Goal: Find specific page/section: Find specific page/section

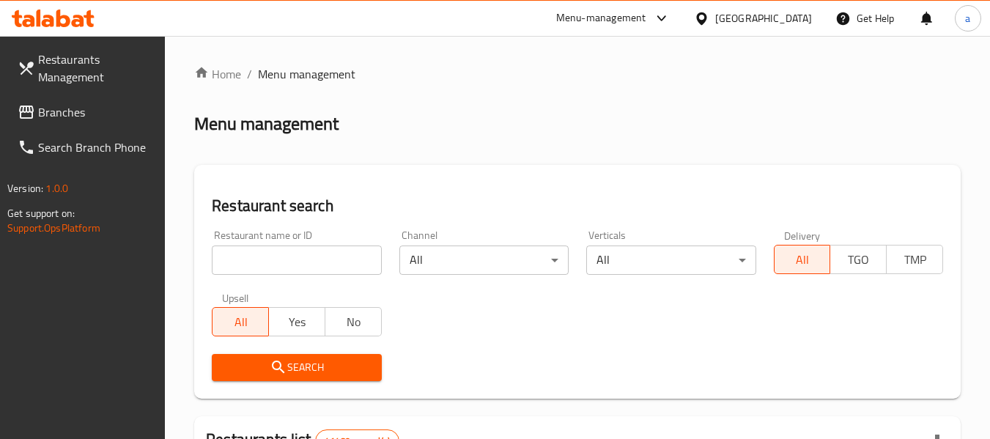
drag, startPoint x: 65, startPoint y: 119, endPoint x: 89, endPoint y: 116, distance: 23.7
click at [65, 119] on span "Branches" at bounding box center [96, 112] width 116 height 18
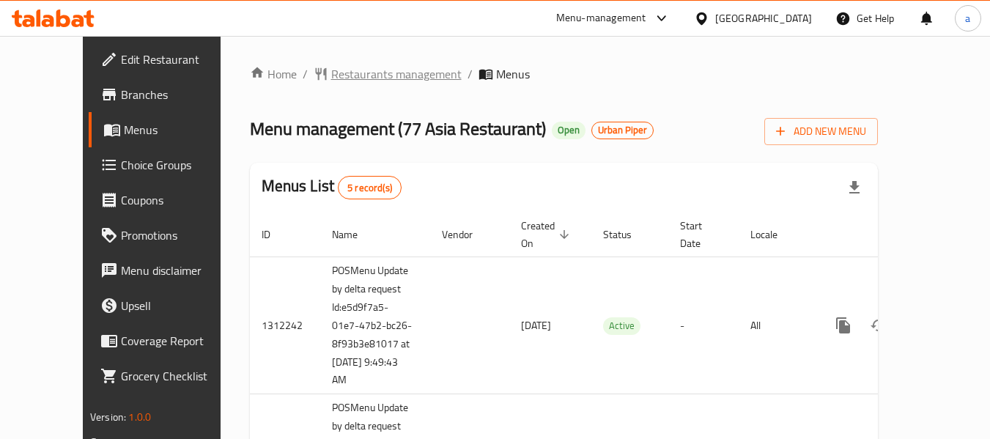
click at [356, 70] on span "Restaurants management" at bounding box center [396, 74] width 130 height 18
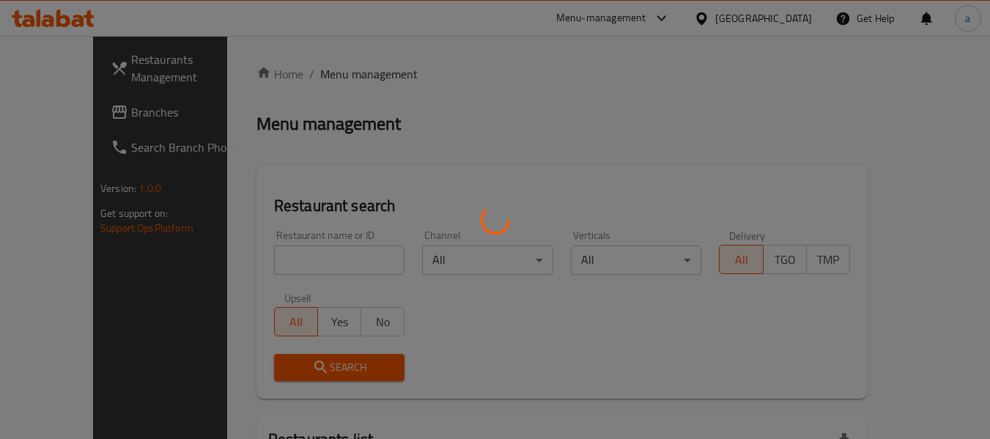
click at [292, 262] on div at bounding box center [495, 219] width 990 height 439
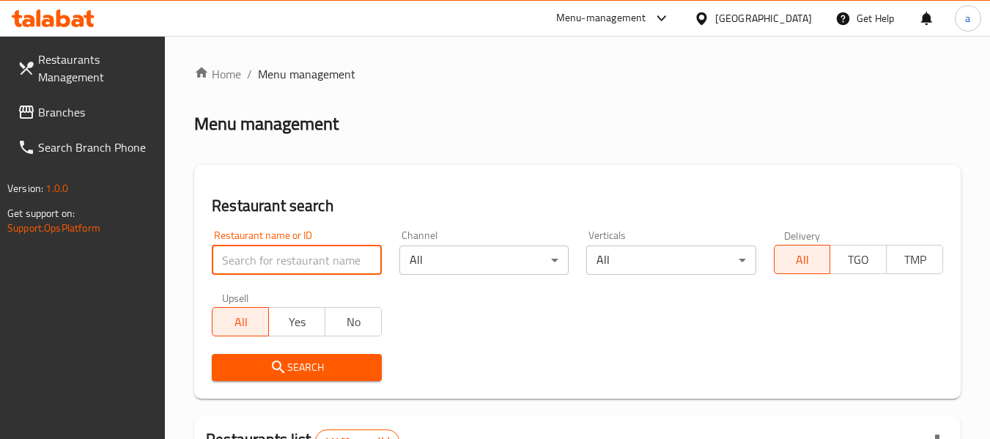
click at [317, 259] on input "search" at bounding box center [296, 260] width 169 height 29
paste input "664075"
type input "664075"
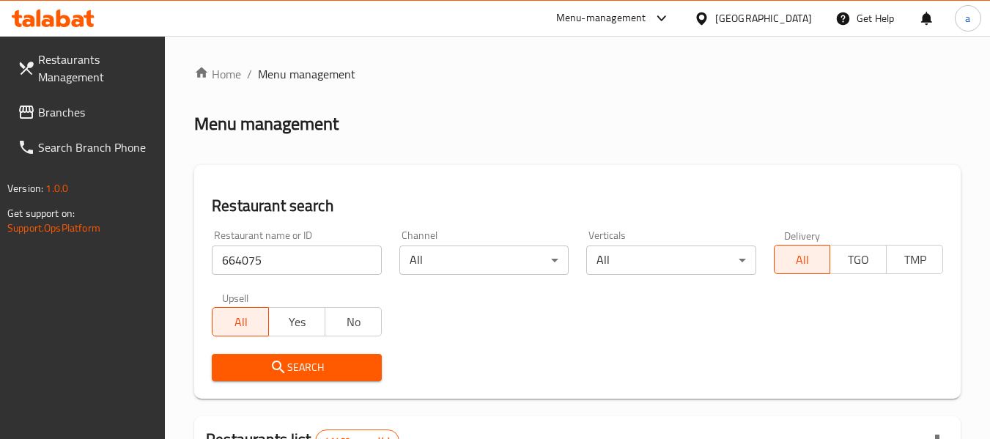
click at [335, 361] on span "Search" at bounding box center [297, 367] width 146 height 18
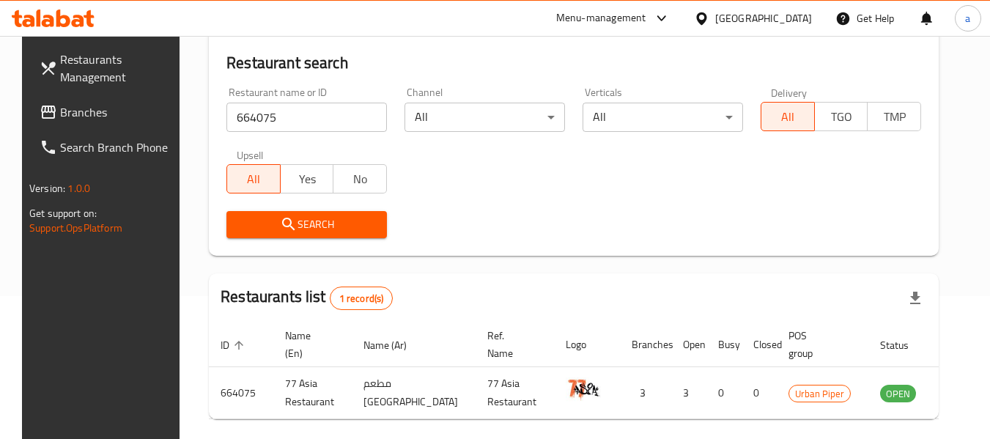
scroll to position [202, 0]
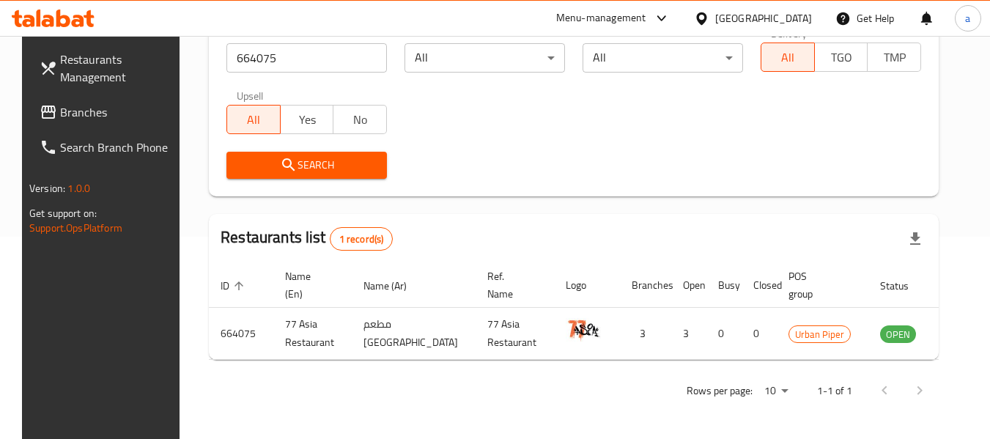
click at [756, 15] on div "[GEOGRAPHIC_DATA]" at bounding box center [763, 18] width 97 height 16
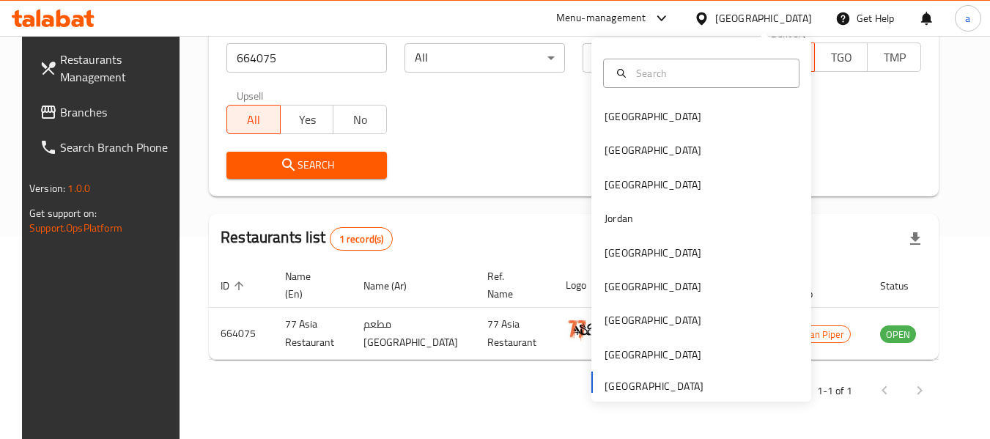
click at [756, 15] on div "[GEOGRAPHIC_DATA]" at bounding box center [763, 18] width 97 height 16
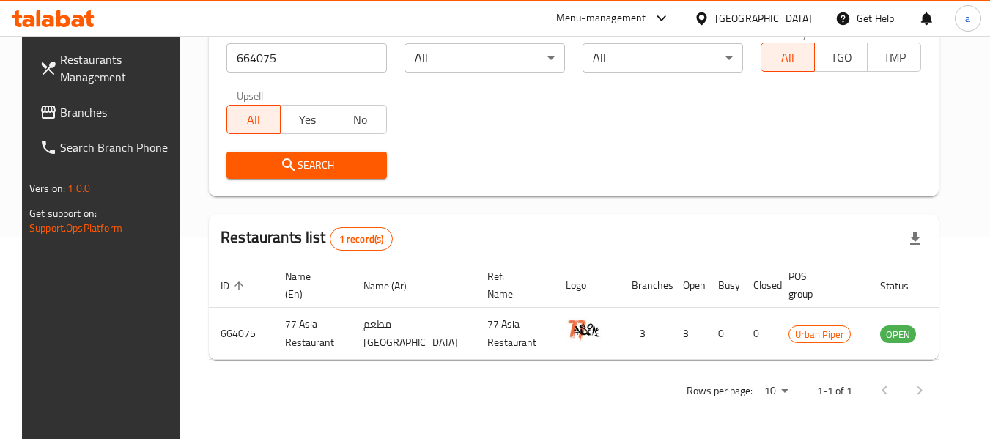
click at [67, 119] on span "Branches" at bounding box center [118, 112] width 116 height 18
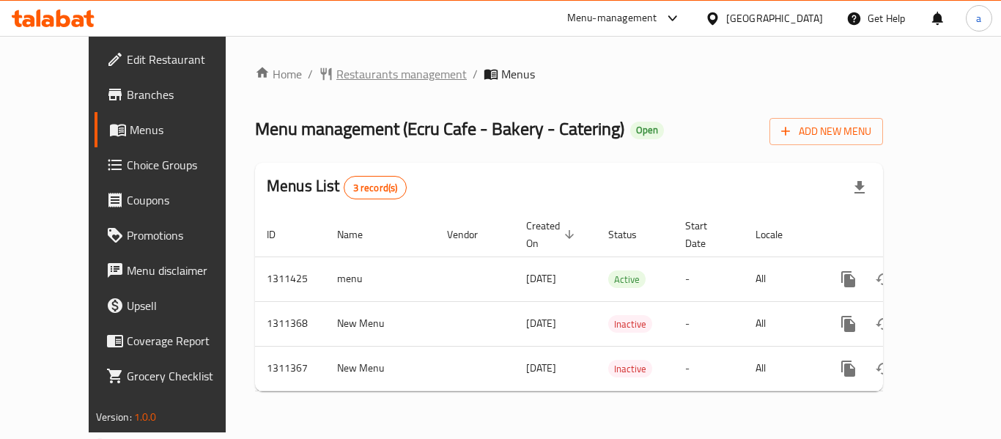
click at [336, 76] on span "Restaurants management" at bounding box center [401, 74] width 130 height 18
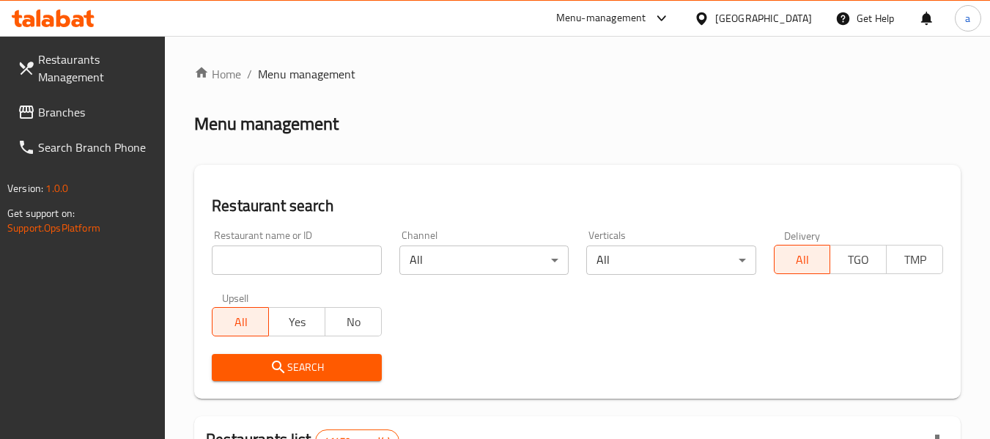
drag, startPoint x: 250, startPoint y: 257, endPoint x: 271, endPoint y: 262, distance: 21.9
click at [250, 257] on input "search" at bounding box center [296, 260] width 169 height 29
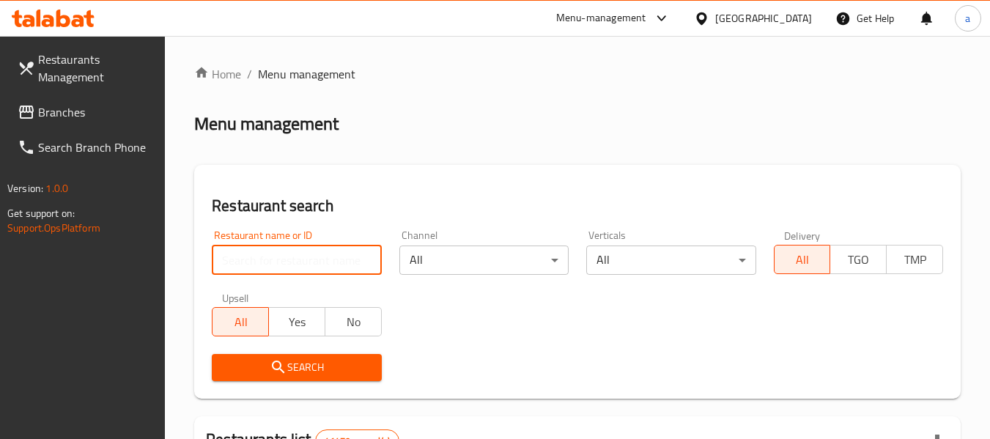
paste input "705785"
type input "705785"
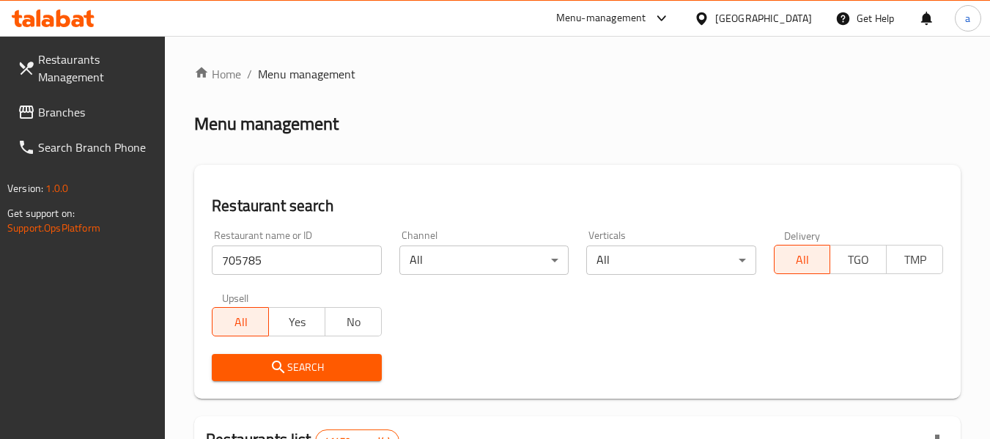
click at [344, 369] on span "Search" at bounding box center [297, 367] width 146 height 18
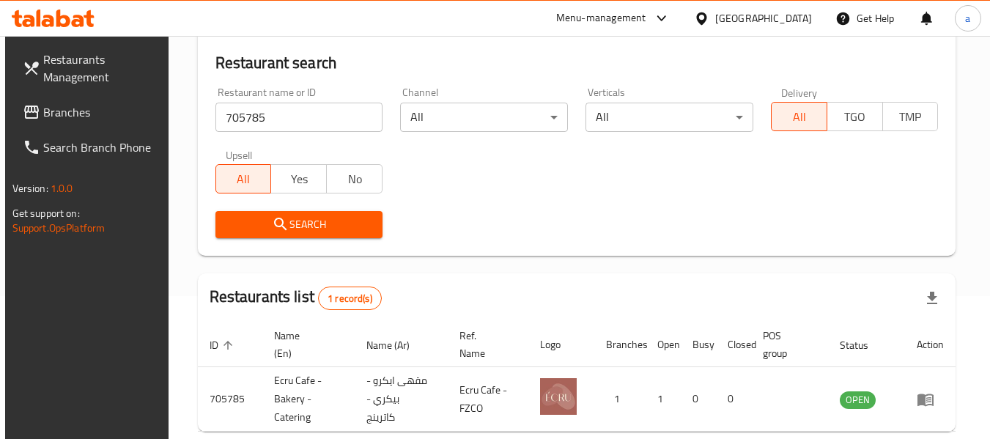
scroll to position [215, 0]
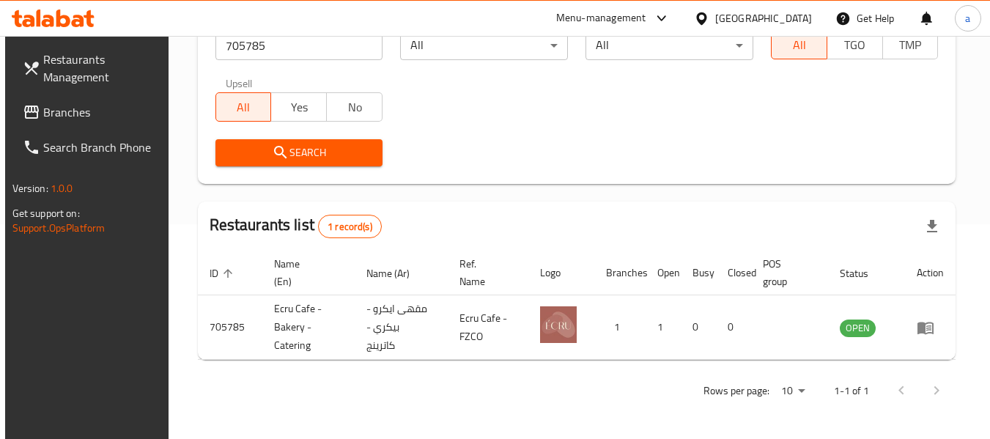
click at [75, 106] on span "Branches" at bounding box center [101, 112] width 116 height 18
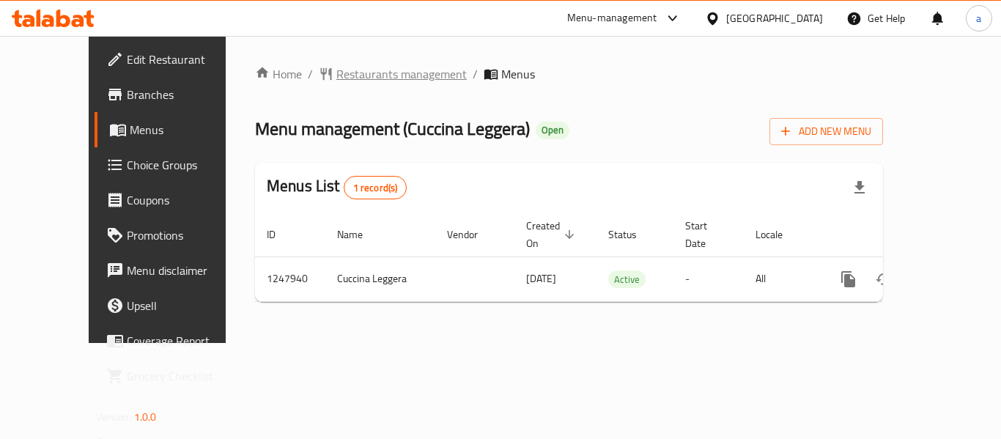
click at [352, 82] on span "Restaurants management" at bounding box center [401, 74] width 130 height 18
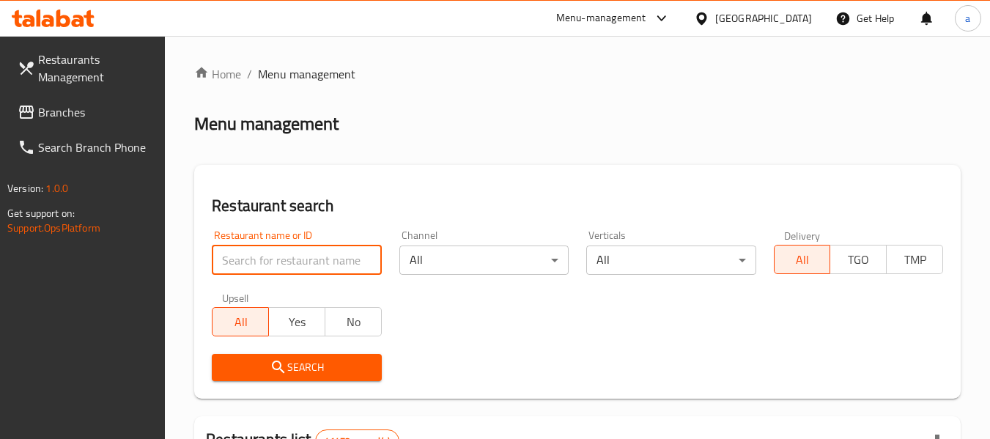
click at [306, 263] on input "search" at bounding box center [296, 260] width 169 height 29
paste input "683100"
type input "683100"
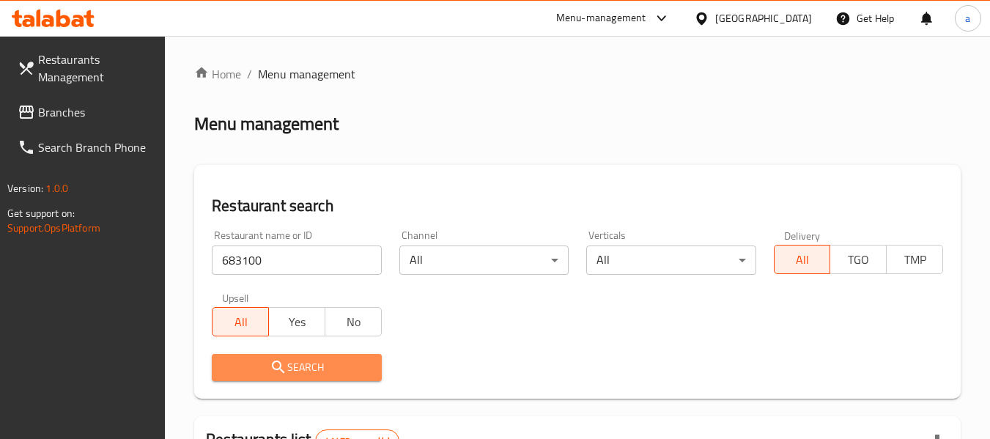
click at [322, 357] on button "Search" at bounding box center [296, 367] width 169 height 27
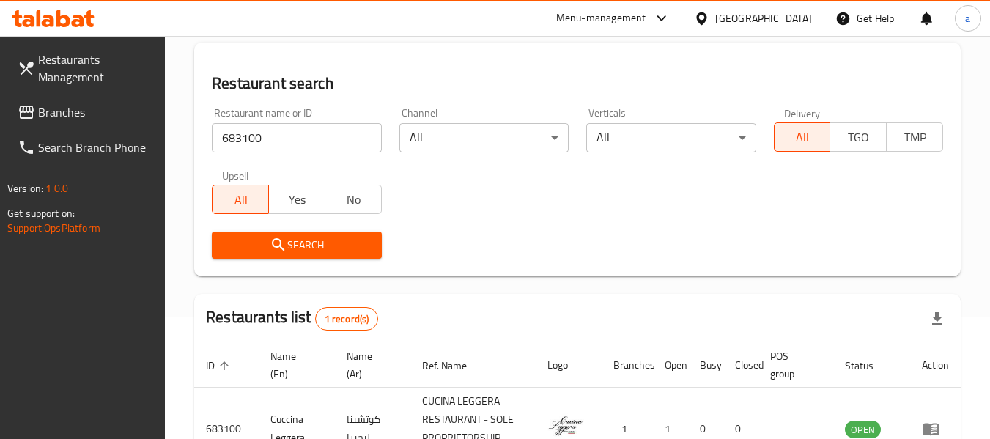
scroll to position [215, 0]
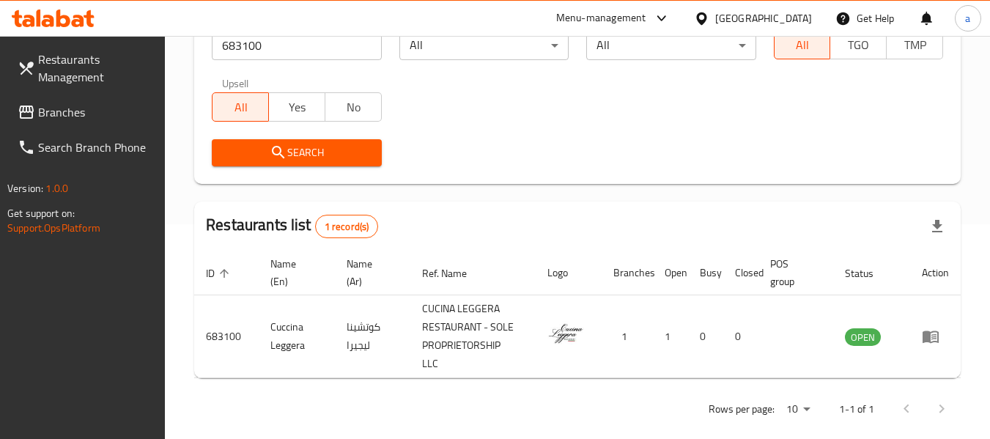
drag, startPoint x: 84, startPoint y: 111, endPoint x: 107, endPoint y: 106, distance: 24.2
click at [84, 111] on span "Branches" at bounding box center [96, 112] width 116 height 18
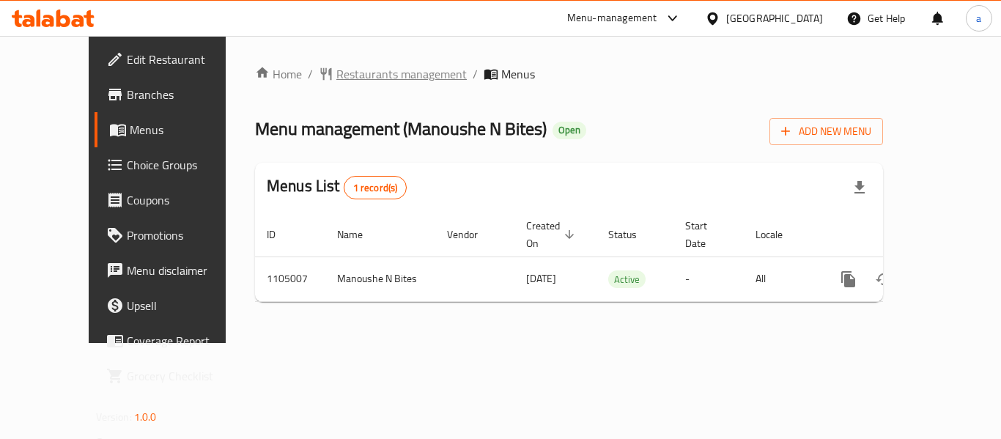
click at [336, 80] on span "Restaurants management" at bounding box center [401, 74] width 130 height 18
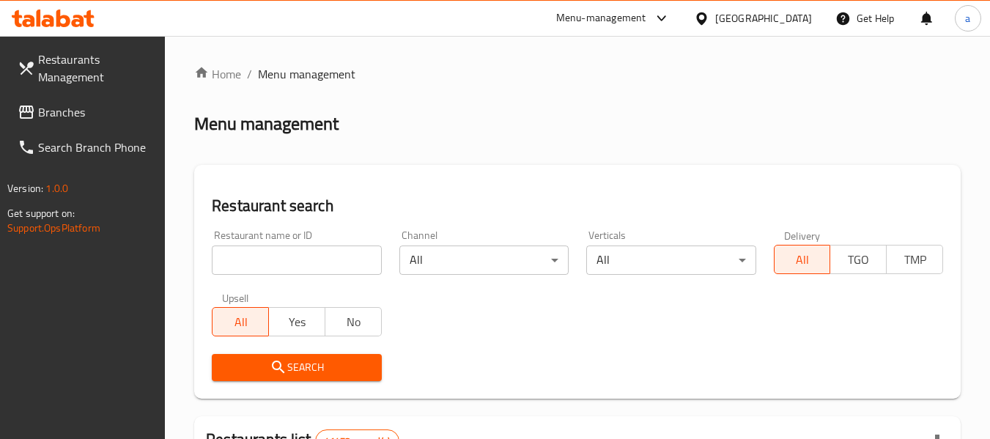
click at [345, 259] on input "search" at bounding box center [296, 260] width 169 height 29
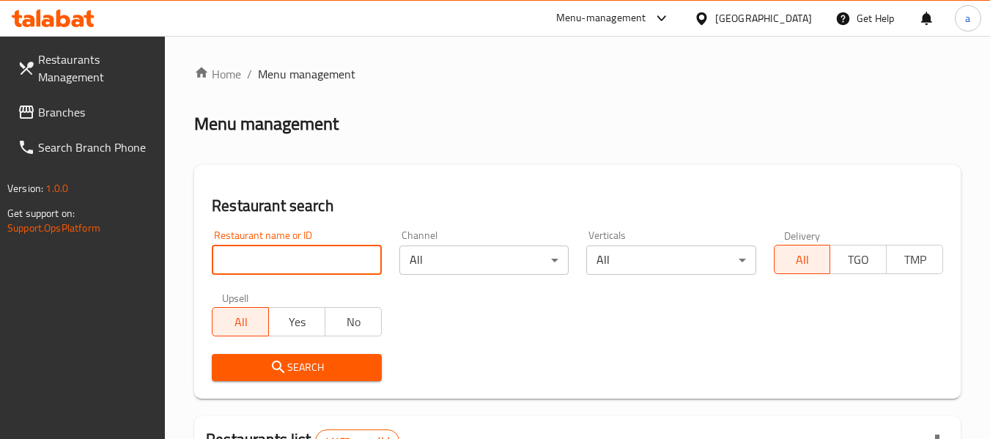
paste input "665351"
type input "665351"
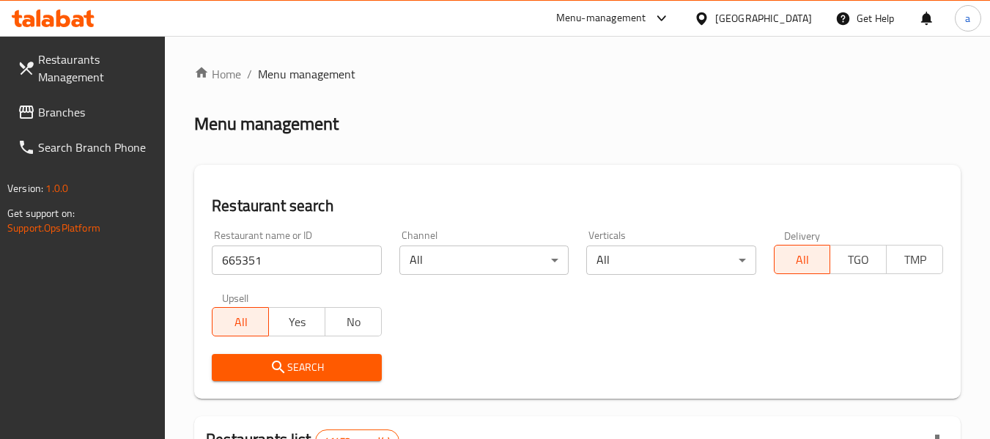
click at [369, 365] on span "Search" at bounding box center [297, 367] width 146 height 18
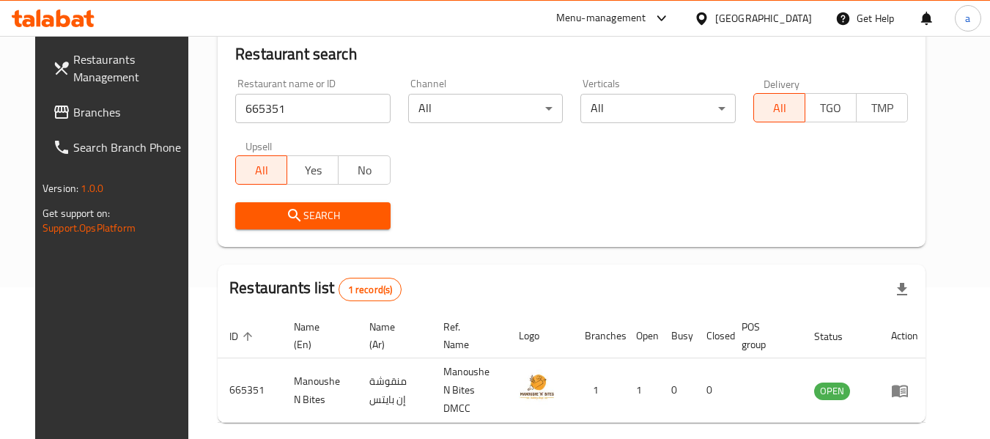
scroll to position [202, 0]
